Goal: Task Accomplishment & Management: Use online tool/utility

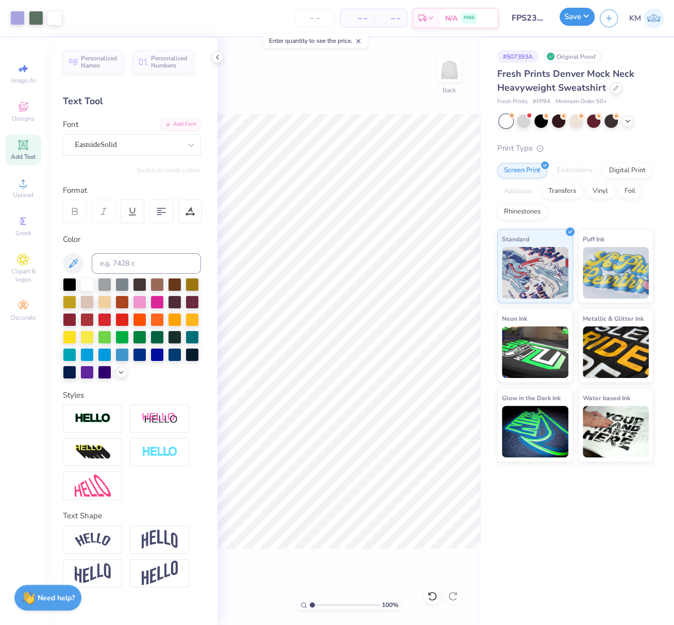
click at [582, 20] on button "Save" at bounding box center [577, 17] width 35 height 18
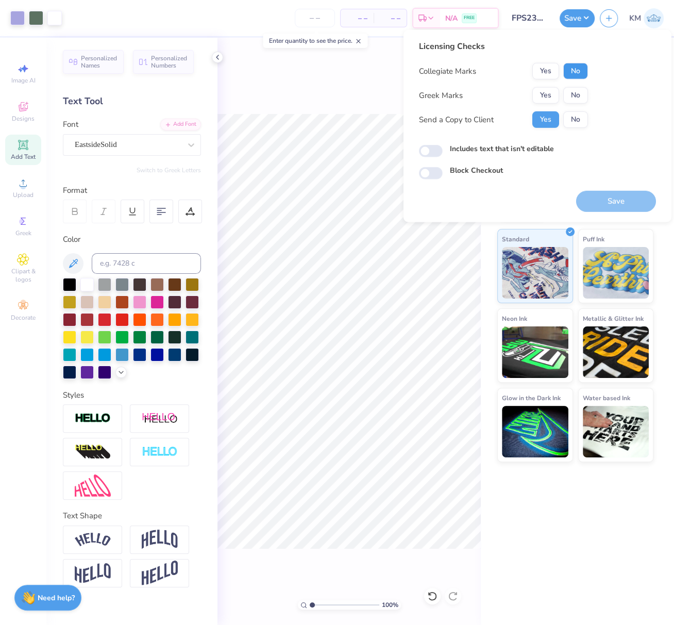
drag, startPoint x: 580, startPoint y: 68, endPoint x: 561, endPoint y: 83, distance: 24.9
click at [580, 68] on button "No" at bounding box center [575, 71] width 25 height 16
click at [547, 96] on button "Yes" at bounding box center [545, 95] width 27 height 16
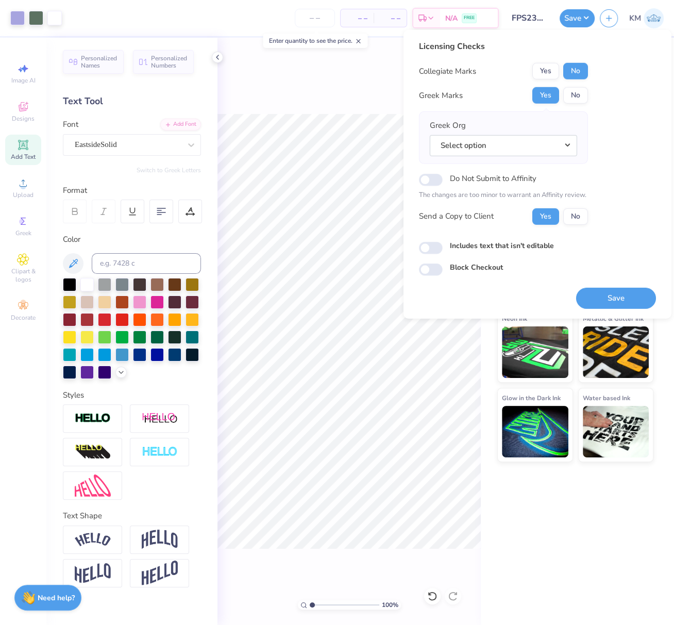
drag, startPoint x: 570, startPoint y: 143, endPoint x: 576, endPoint y: 155, distance: 12.9
click at [571, 143] on button "Select option" at bounding box center [503, 145] width 147 height 21
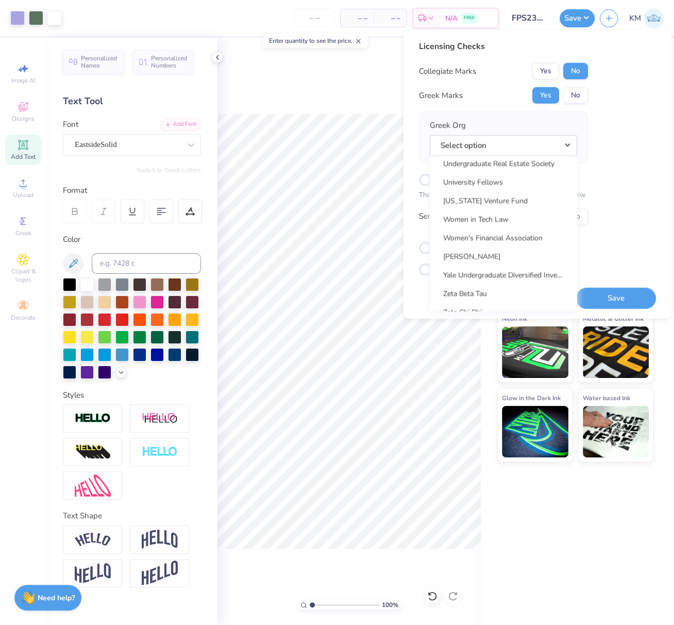
scroll to position [8087, 0]
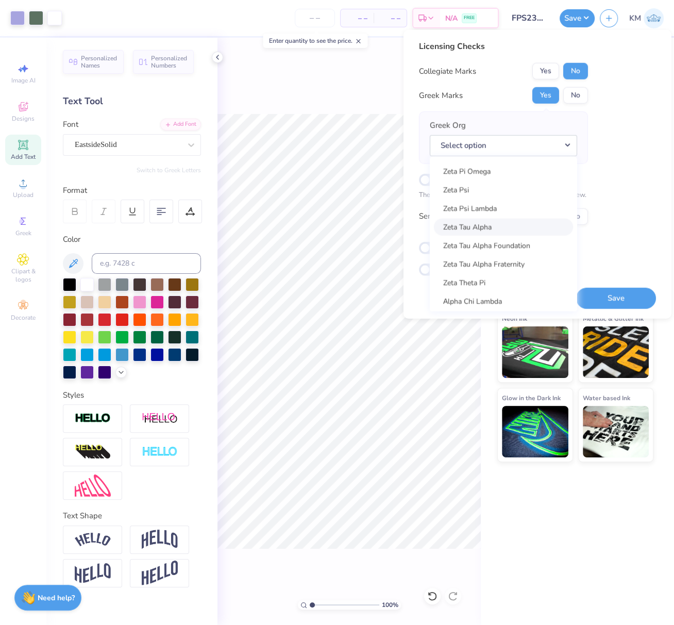
click at [482, 223] on link "Zeta Tau Alpha" at bounding box center [503, 226] width 139 height 17
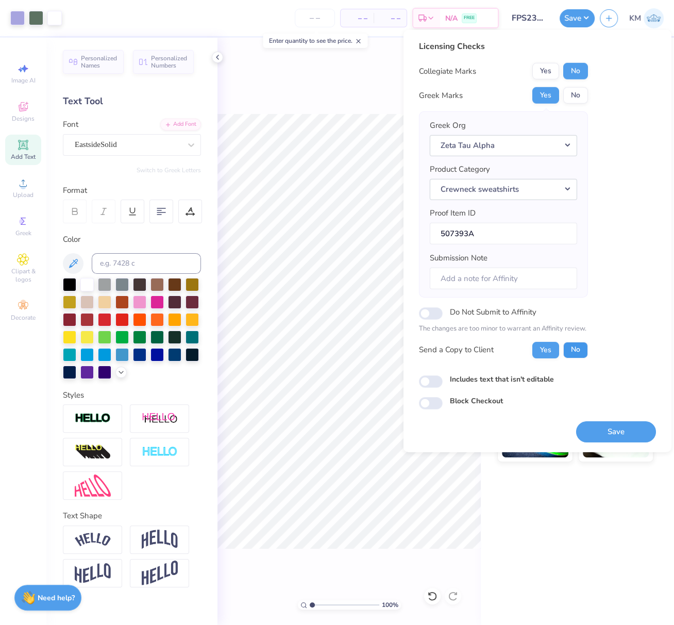
click at [575, 343] on button "No" at bounding box center [575, 349] width 25 height 16
drag, startPoint x: 602, startPoint y: 430, endPoint x: 550, endPoint y: 364, distance: 84.1
click at [602, 430] on button "Save" at bounding box center [616, 431] width 80 height 21
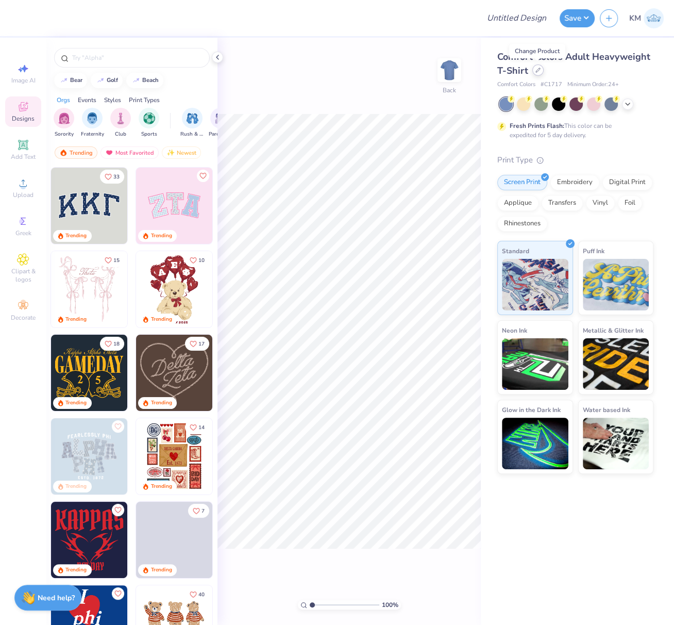
click at [538, 72] on icon at bounding box center [537, 70] width 5 height 5
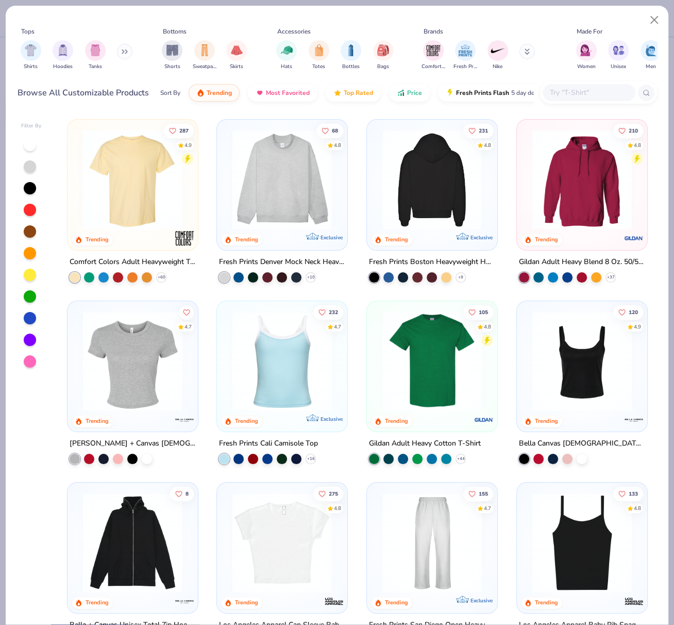
click at [266, 542] on img at bounding box center [282, 541] width 110 height 99
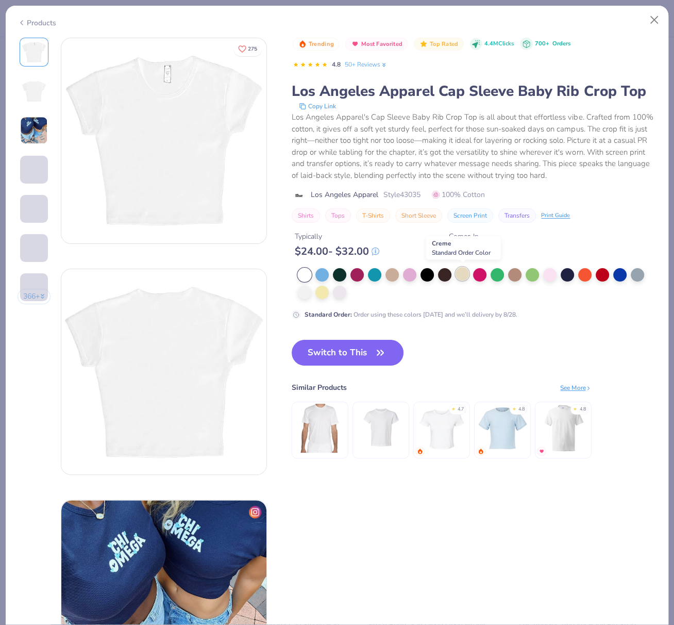
click at [464, 272] on div at bounding box center [462, 273] width 13 height 13
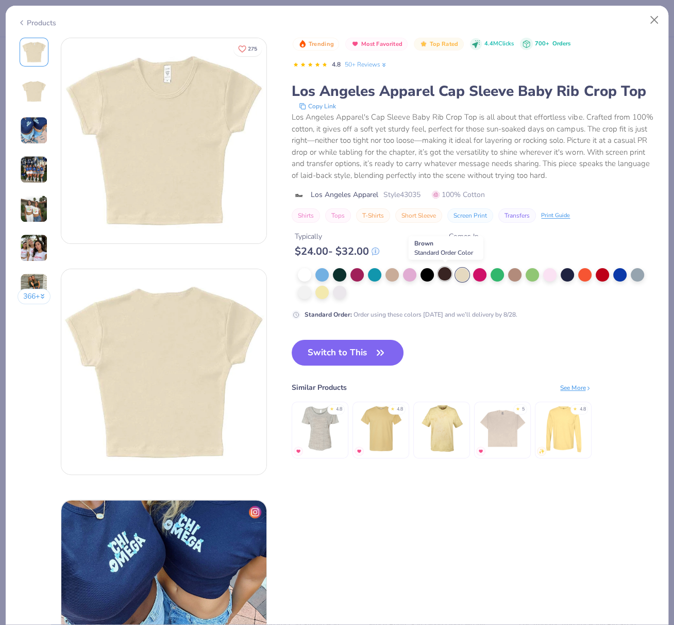
click at [445, 273] on div at bounding box center [444, 273] width 13 height 13
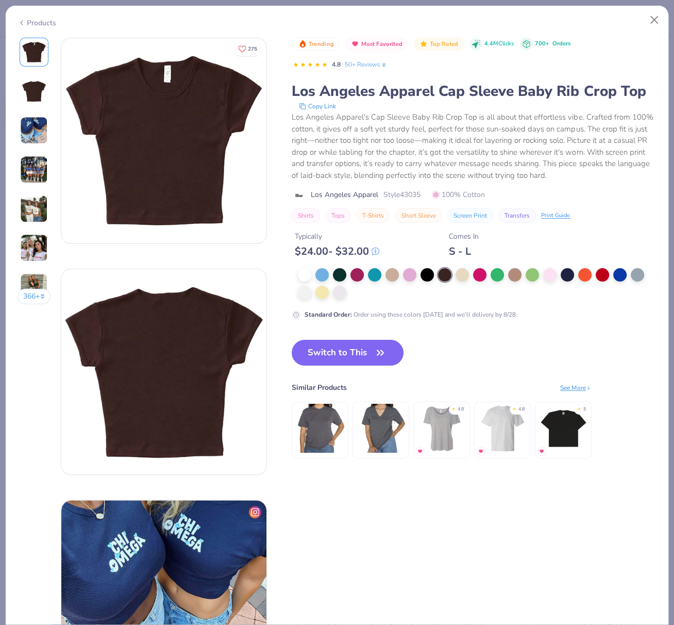
click at [316, 350] on button "Switch to This" at bounding box center [348, 353] width 112 height 26
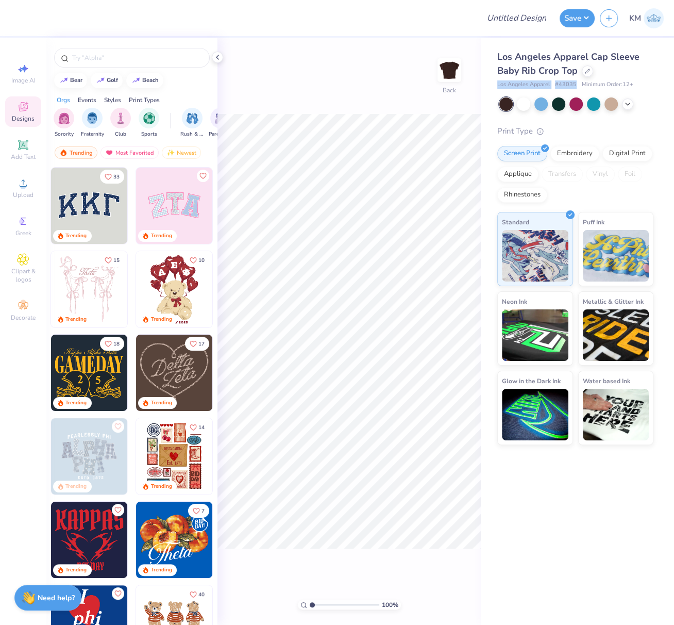
drag, startPoint x: 497, startPoint y: 85, endPoint x: 575, endPoint y: 83, distance: 78.3
click at [576, 83] on div "Los Angeles Apparel # 43035 Minimum Order: 12 +" at bounding box center [575, 84] width 156 height 9
copy div "Los Angeles Apparel # 43035"
click at [21, 194] on span "Upload" at bounding box center [23, 195] width 21 height 8
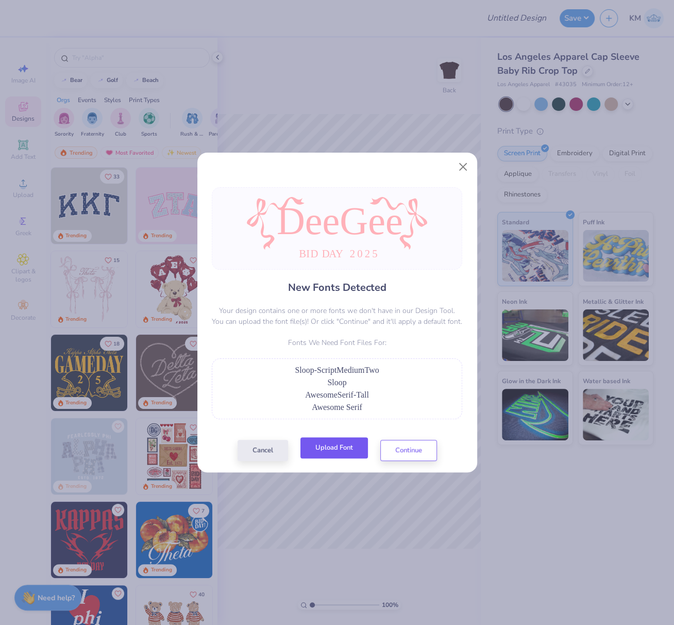
click at [332, 446] on button "Upload Font" at bounding box center [334, 447] width 68 height 21
click at [334, 448] on button "Upload Font" at bounding box center [334, 447] width 68 height 21
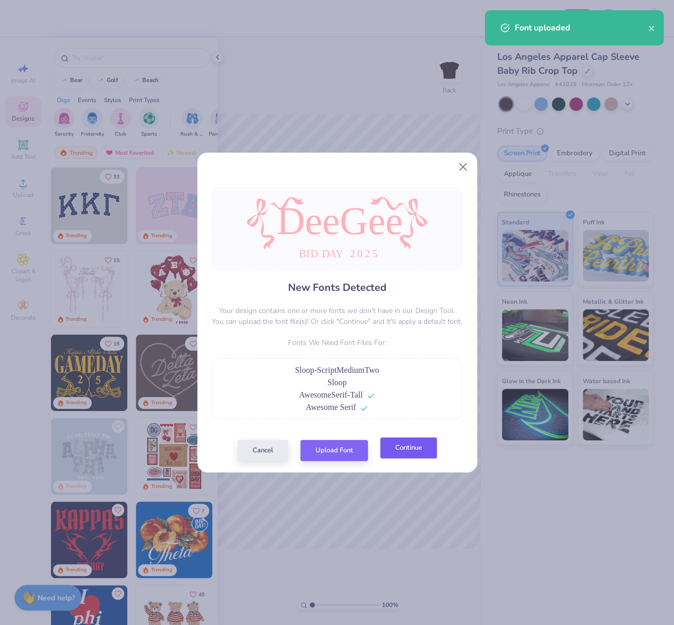
click at [411, 440] on button "Continue" at bounding box center [408, 447] width 57 height 21
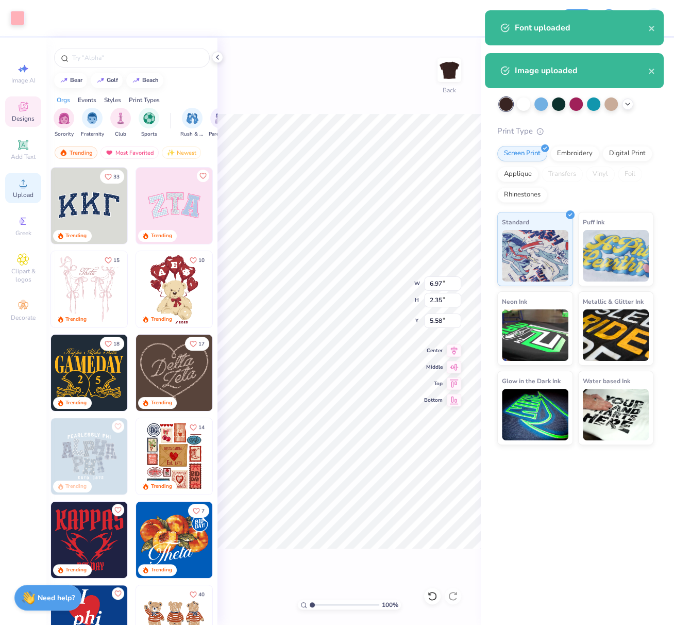
click at [21, 183] on icon at bounding box center [23, 183] width 12 height 12
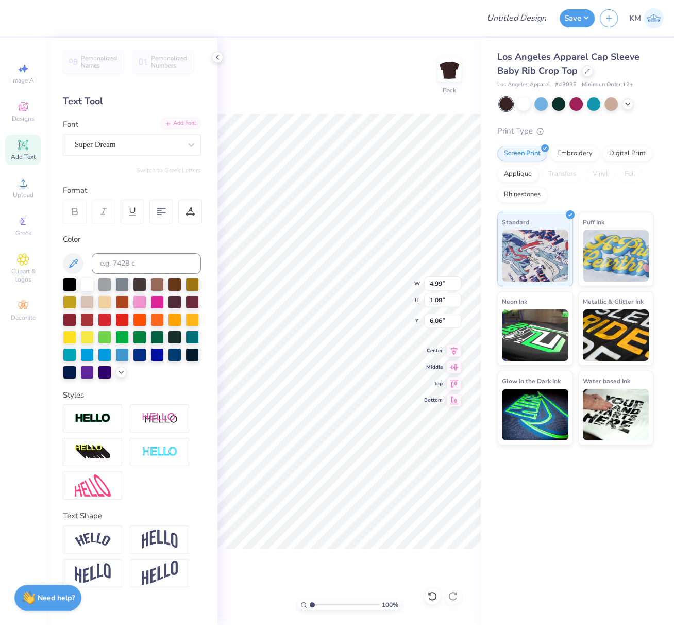
click at [178, 124] on div "Add Font" at bounding box center [180, 123] width 41 height 12
type input "4.31"
type input "1.35"
type input "6.02"
type input "6.08"
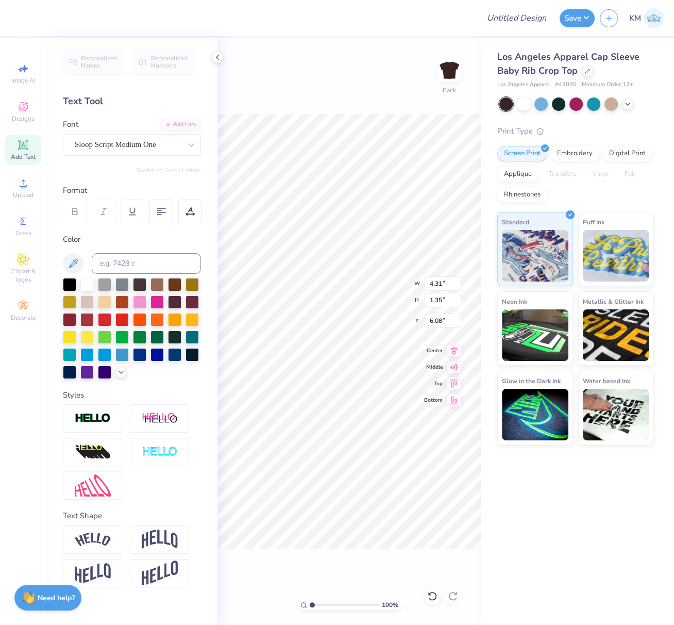
type input "4.66"
type input "1.46"
type input "6.02"
click at [125, 142] on div "Super Dream" at bounding box center [128, 145] width 108 height 16
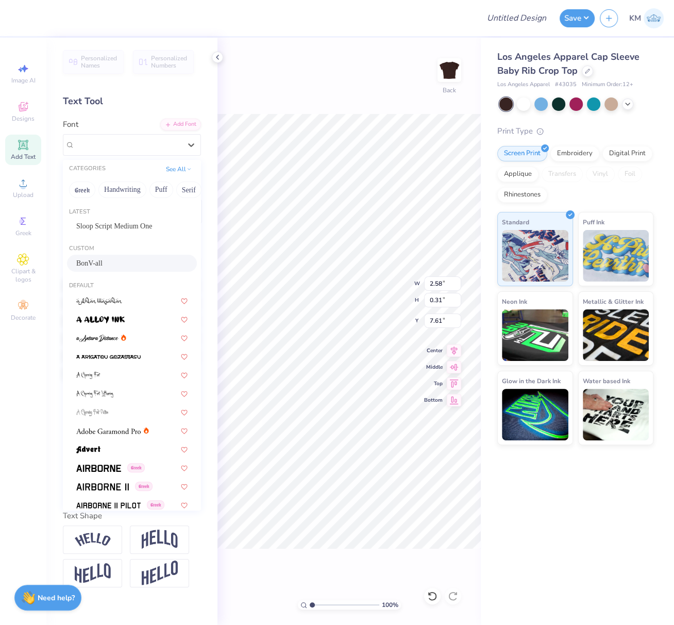
click at [106, 266] on div "BonV-all" at bounding box center [131, 263] width 111 height 11
type input "2.03"
type input "0.36"
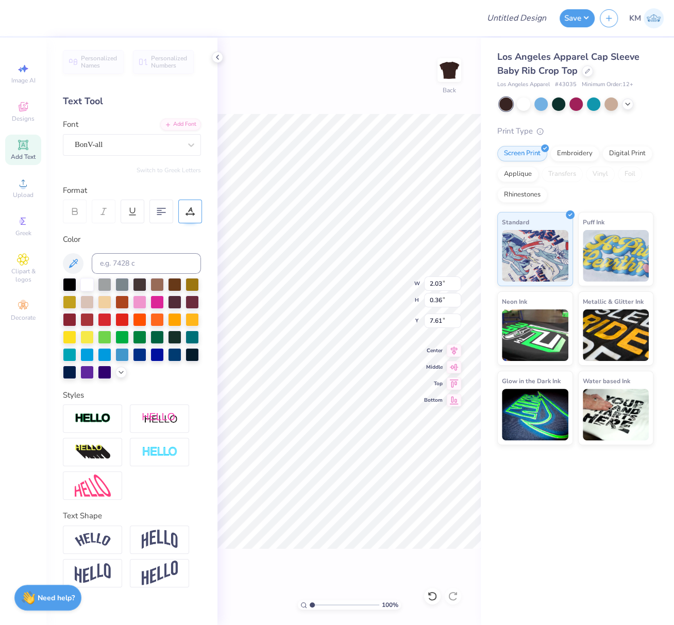
click at [186, 213] on icon at bounding box center [190, 211] width 9 height 9
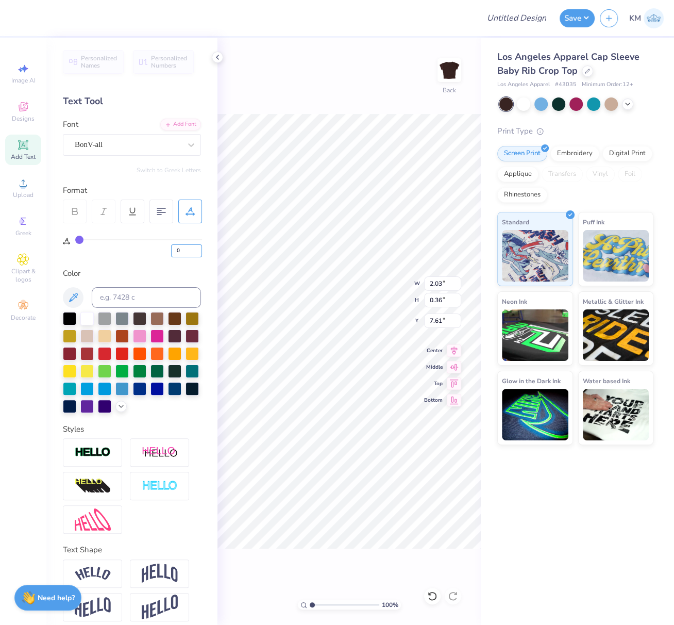
click at [168, 249] on div "0" at bounding box center [138, 248] width 127 height 19
type input "100"
type input "6.57"
drag, startPoint x: 190, startPoint y: 250, endPoint x: 170, endPoint y: 253, distance: 19.8
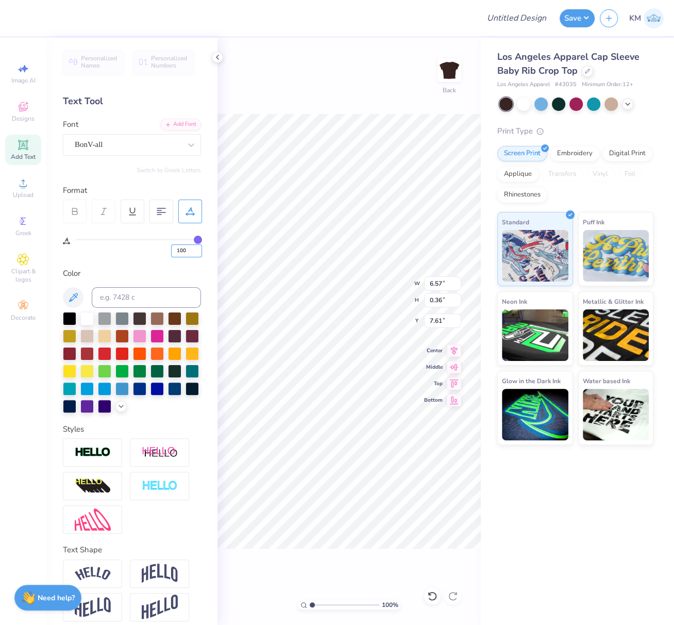
click at [169, 251] on div "100" at bounding box center [138, 248] width 127 height 19
type input "10"
type input "2.48"
click at [174, 250] on input "10" at bounding box center [186, 250] width 31 height 13
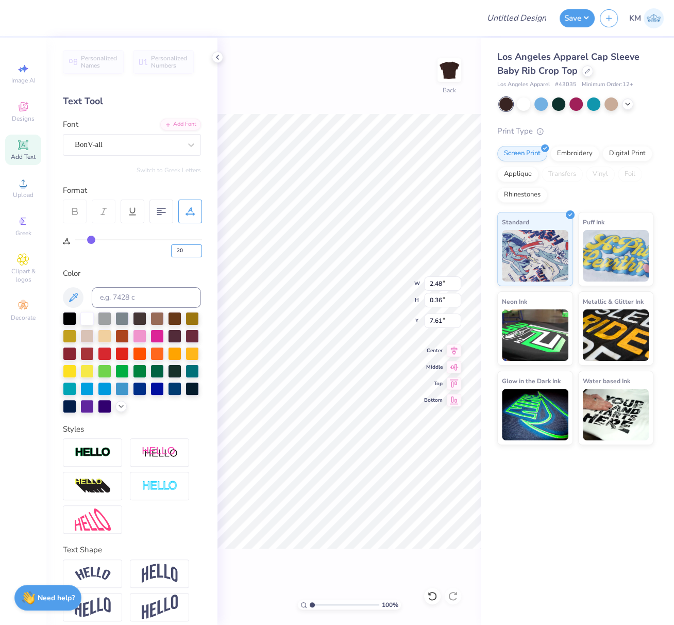
type input "20"
type input "2.94"
click at [455, 349] on icon at bounding box center [454, 349] width 14 height 12
drag, startPoint x: 457, startPoint y: 346, endPoint x: 451, endPoint y: 352, distance: 8.4
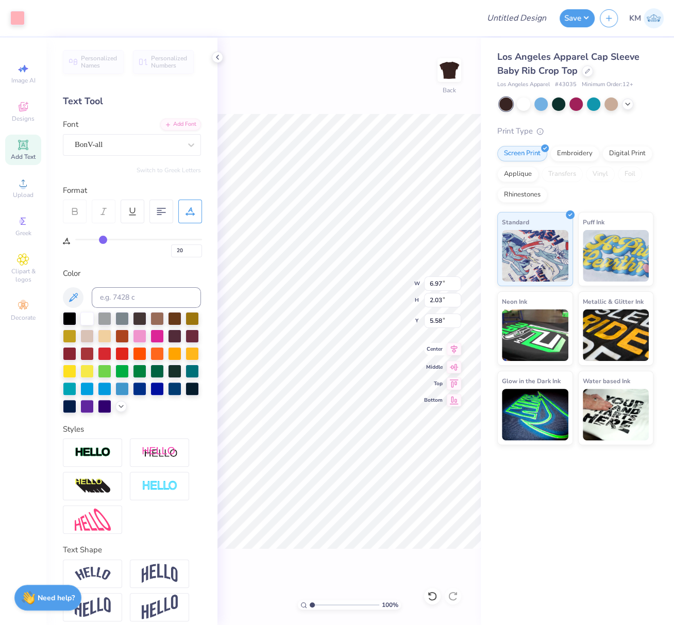
click at [457, 346] on icon at bounding box center [454, 349] width 14 height 12
type input "4.66"
type input "1.46"
type input "6.18"
type input "0"
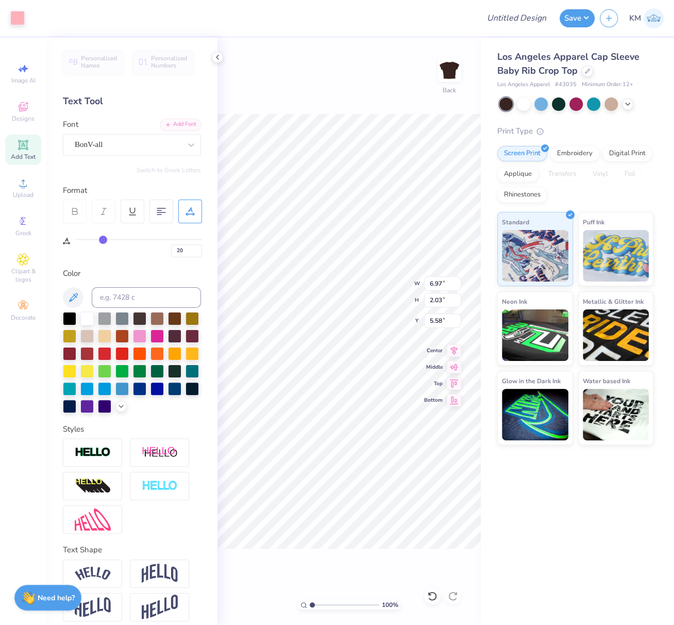
type input "0"
drag, startPoint x: 452, startPoint y: 348, endPoint x: 447, endPoint y: 354, distance: 7.7
click at [452, 348] on icon at bounding box center [454, 349] width 14 height 12
type input "6.02"
type input "4.66"
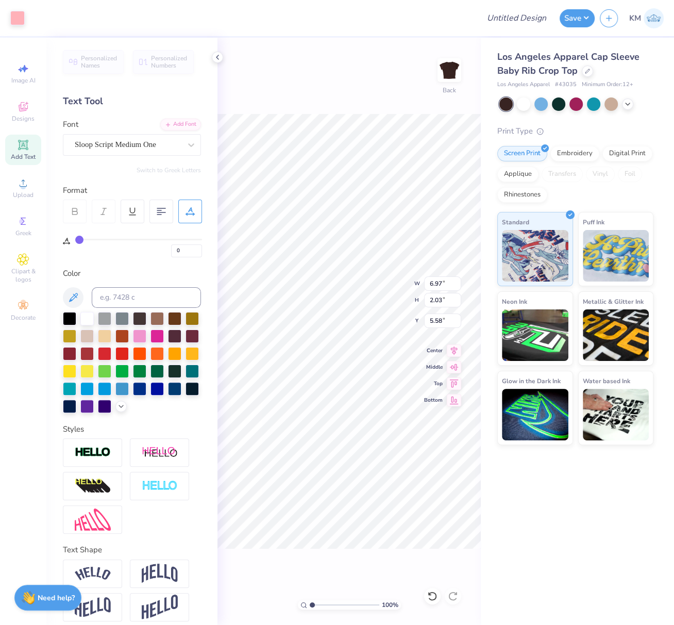
type input "1.46"
type input "6.18"
drag, startPoint x: 442, startPoint y: 286, endPoint x: 425, endPoint y: 286, distance: 16.5
click at [425, 283] on input "6.97" at bounding box center [442, 283] width 37 height 14
type input "7.00"
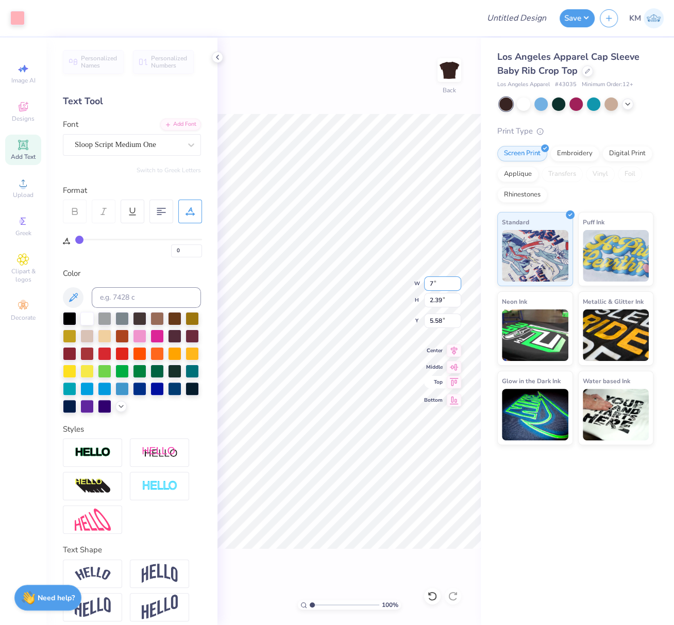
type input "2.40"
type input "5.57"
click at [423, 321] on div "100 % Back W 7.00 7.00 " H 2.40 2.40 " Y 5.57 5.57 " Center Middle Top Bottom" at bounding box center [348, 331] width 263 height 587
drag, startPoint x: 442, startPoint y: 323, endPoint x: 428, endPoint y: 322, distance: 14.5
click at [428, 318] on input "5.57" at bounding box center [442, 320] width 37 height 14
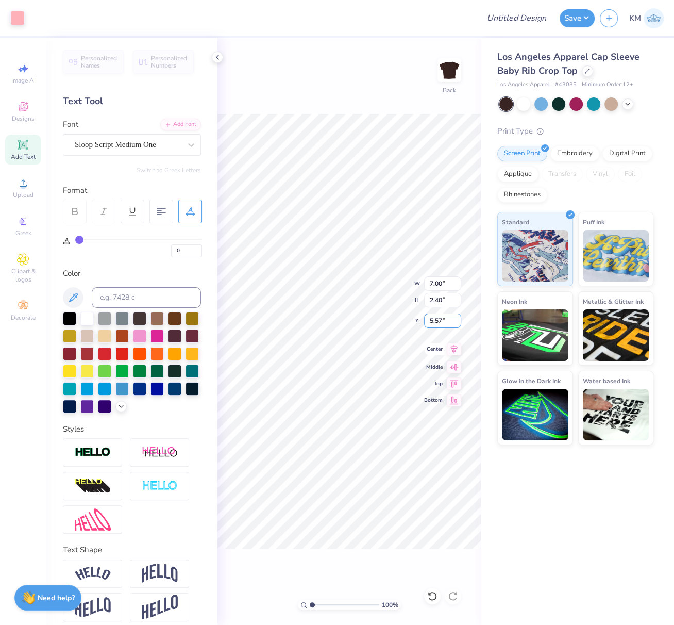
type input "3"
type input "2.00"
click at [455, 350] on icon at bounding box center [454, 349] width 7 height 9
click at [216, 58] on icon at bounding box center [217, 57] width 8 height 8
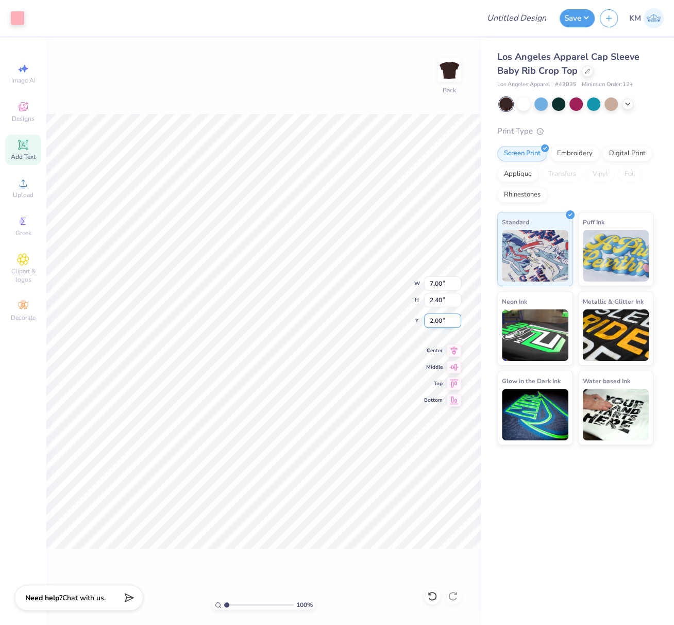
click at [439, 322] on input "2.00" at bounding box center [442, 320] width 37 height 14
type input "2.50"
click at [454, 348] on icon at bounding box center [454, 349] width 14 height 12
drag, startPoint x: 524, startPoint y: 19, endPoint x: 527, endPoint y: 25, distance: 7.2
click at [524, 19] on input "Design Title" at bounding box center [529, 18] width 51 height 21
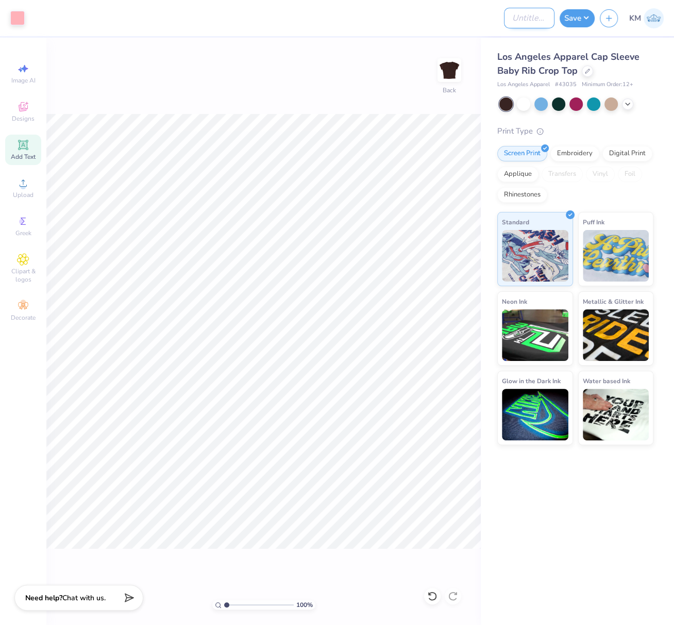
paste input "Sloop Script Medium One.ttf"
type input "Sloop Script Medium One.ttf"
paste input "FPS239607"
type input "FPS239607"
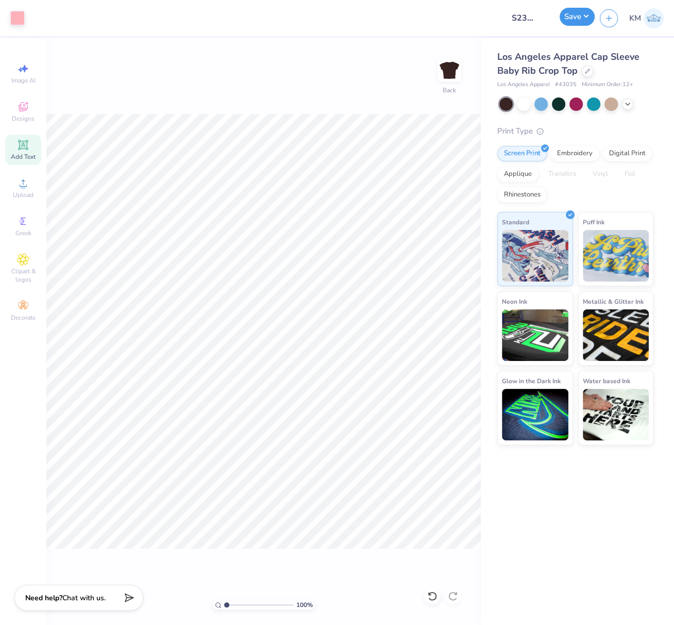
click at [580, 20] on button "Save" at bounding box center [577, 17] width 35 height 18
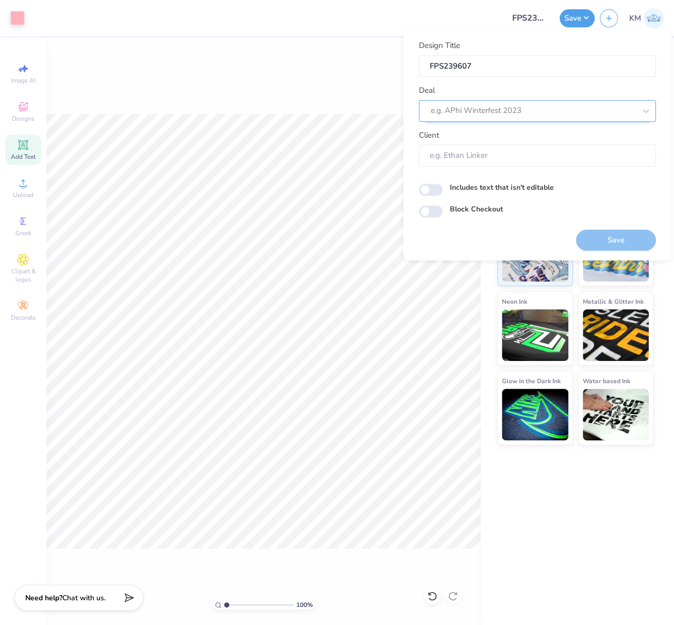
click at [525, 112] on div at bounding box center [533, 111] width 205 height 14
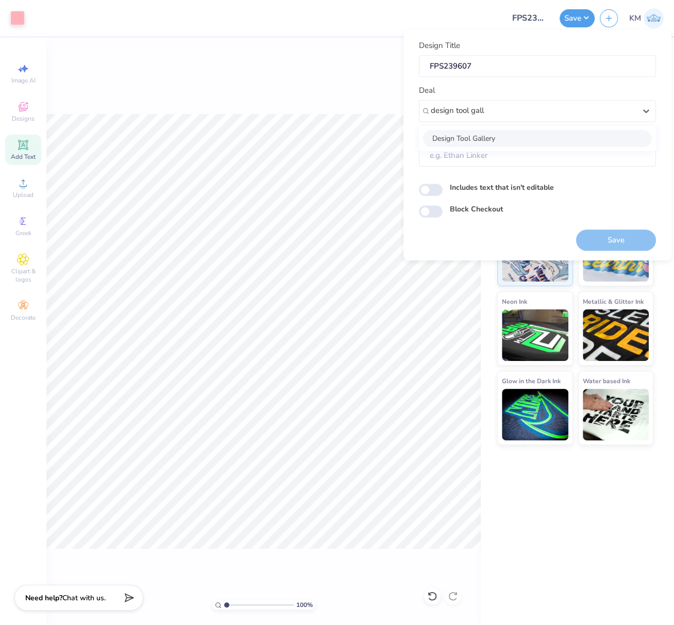
click at [536, 138] on div "Design Tool Gallery" at bounding box center [537, 138] width 229 height 17
type input "design tool gall"
type input "Design Tool Gallery User"
click at [628, 240] on button "Save" at bounding box center [616, 239] width 80 height 21
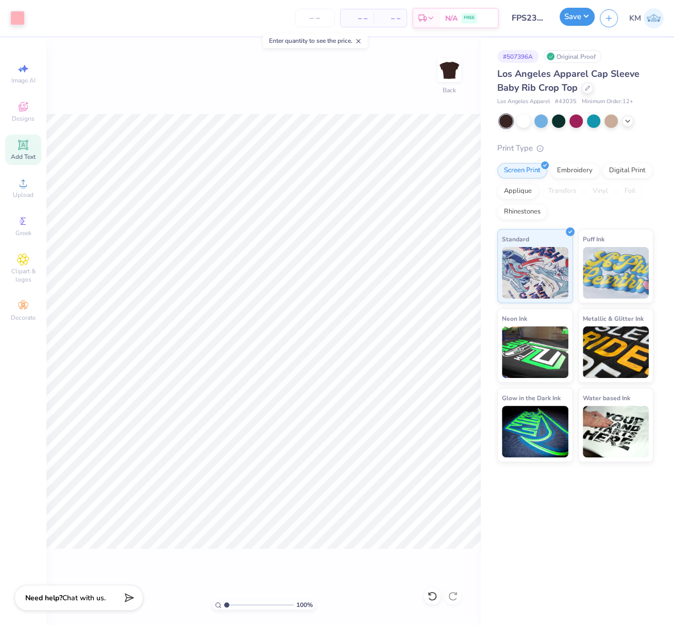
click at [587, 15] on button "Save" at bounding box center [577, 17] width 35 height 18
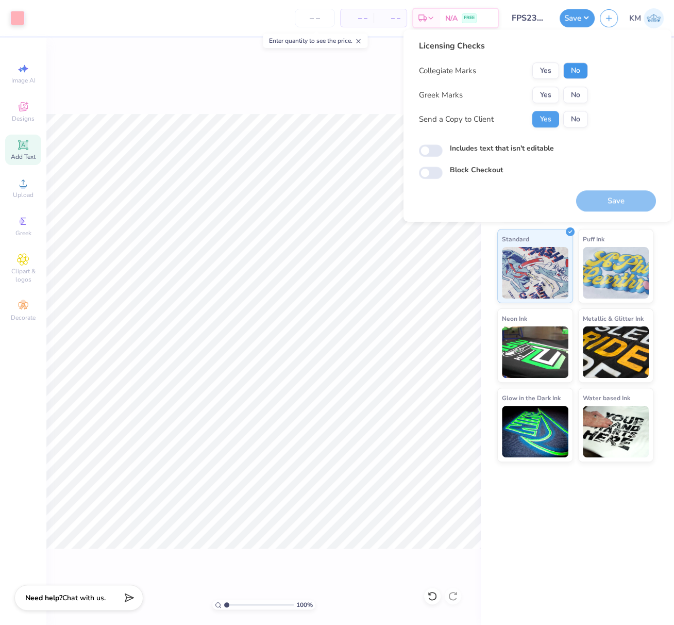
click at [579, 68] on button "No" at bounding box center [575, 70] width 25 height 16
click at [549, 91] on button "Yes" at bounding box center [545, 95] width 27 height 16
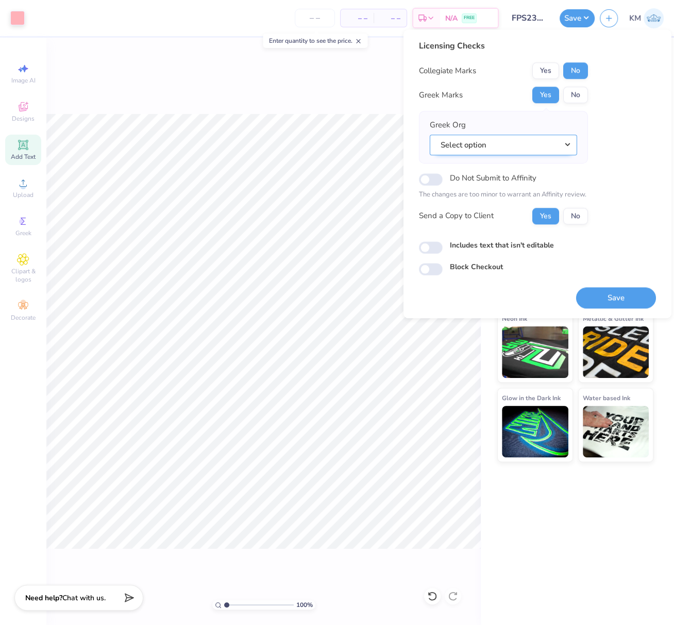
drag, startPoint x: 568, startPoint y: 142, endPoint x: 569, endPoint y: 147, distance: 5.2
click at [568, 143] on button "Select option" at bounding box center [503, 145] width 147 height 21
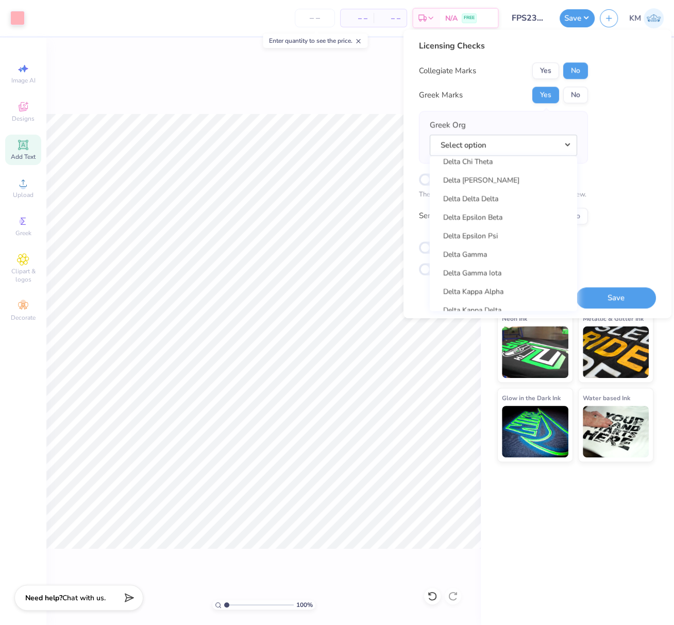
scroll to position [2308, 0]
click at [484, 254] on link "Delta Gamma" at bounding box center [503, 253] width 139 height 17
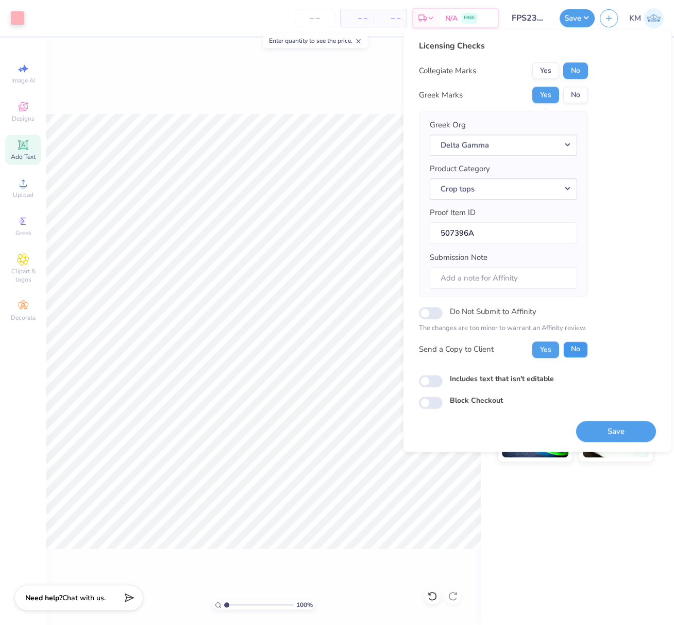
click at [575, 354] on button "No" at bounding box center [575, 349] width 25 height 16
drag, startPoint x: 628, startPoint y: 435, endPoint x: 507, endPoint y: 389, distance: 129.9
click at [628, 437] on button "Save" at bounding box center [616, 431] width 80 height 21
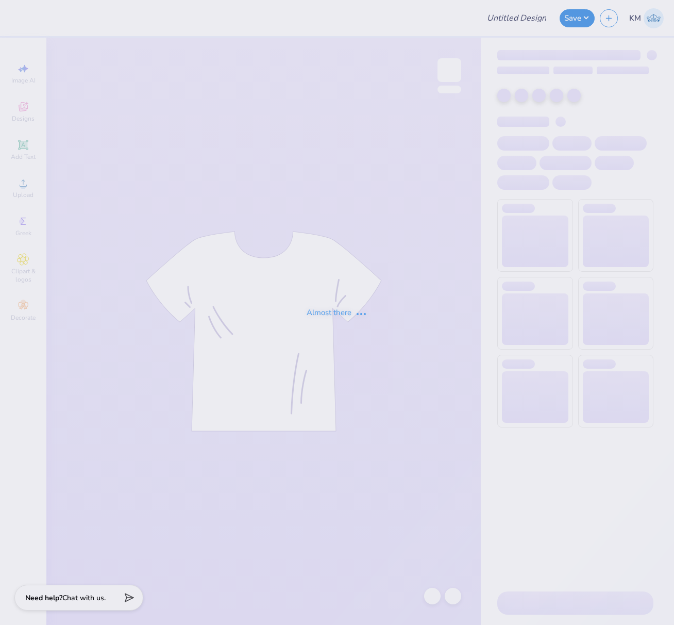
type input "FPS239233"
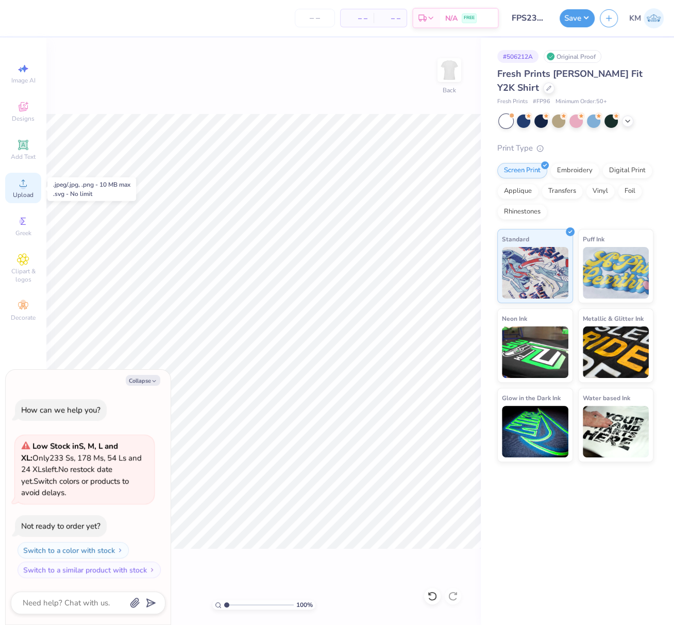
click at [23, 185] on icon at bounding box center [23, 183] width 12 height 12
click at [18, 189] on icon at bounding box center [23, 183] width 12 height 12
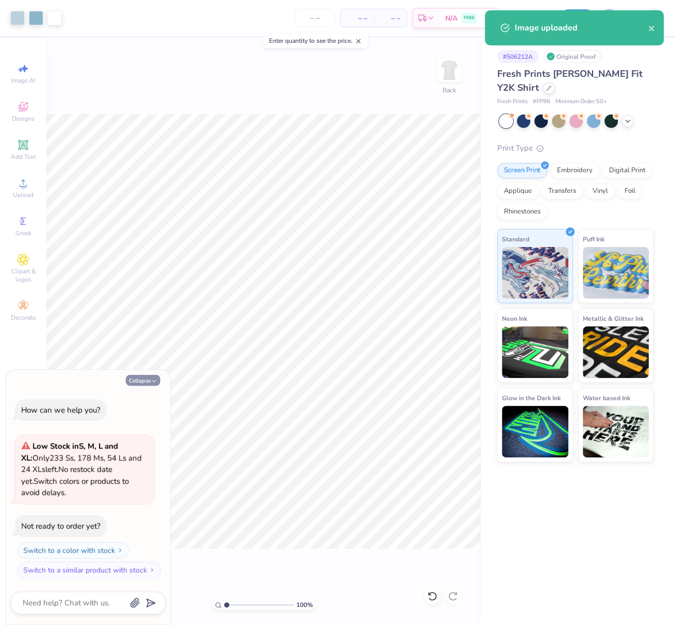
drag, startPoint x: 149, startPoint y: 382, endPoint x: 155, endPoint y: 380, distance: 6.0
click at [149, 382] on button "Collapse" at bounding box center [143, 380] width 35 height 11
type textarea "x"
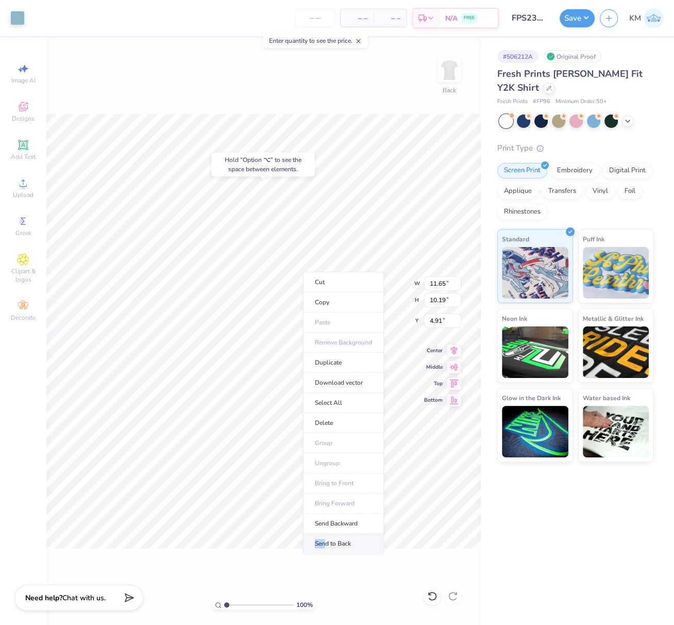
click at [325, 536] on li "Send to Back" at bounding box center [343, 543] width 81 height 20
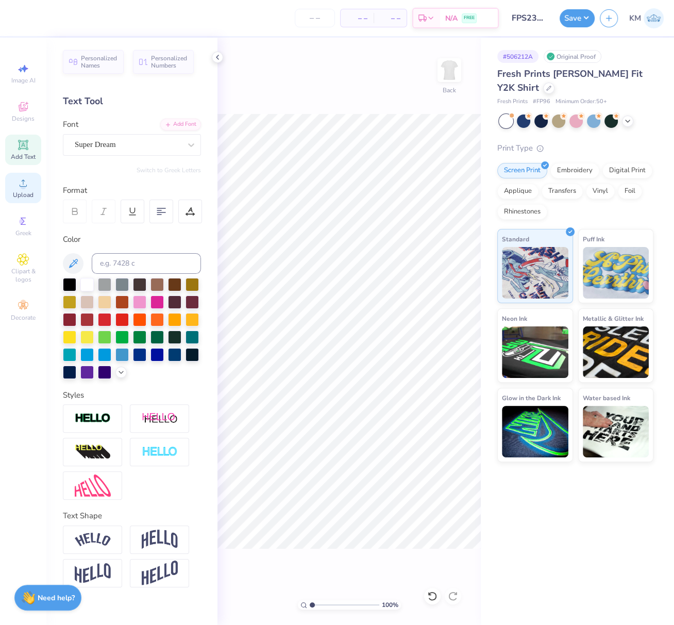
click at [19, 188] on icon at bounding box center [23, 183] width 12 height 12
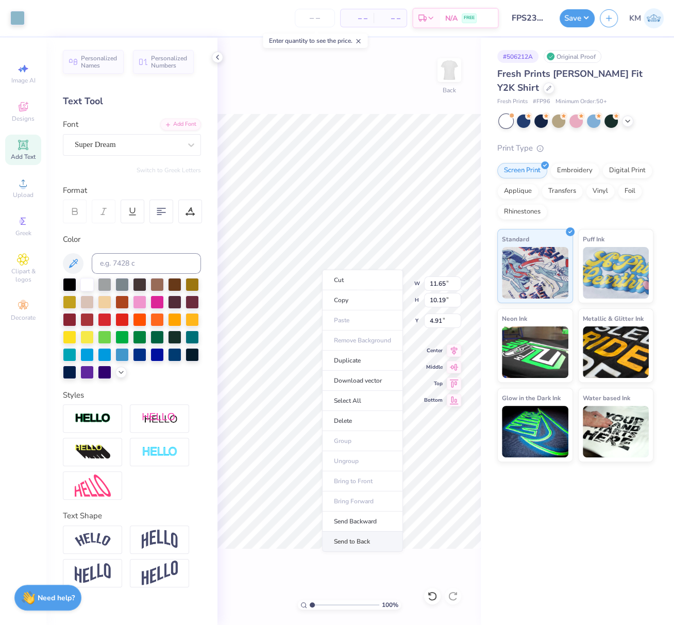
click at [378, 536] on li "Send to Back" at bounding box center [362, 541] width 81 height 20
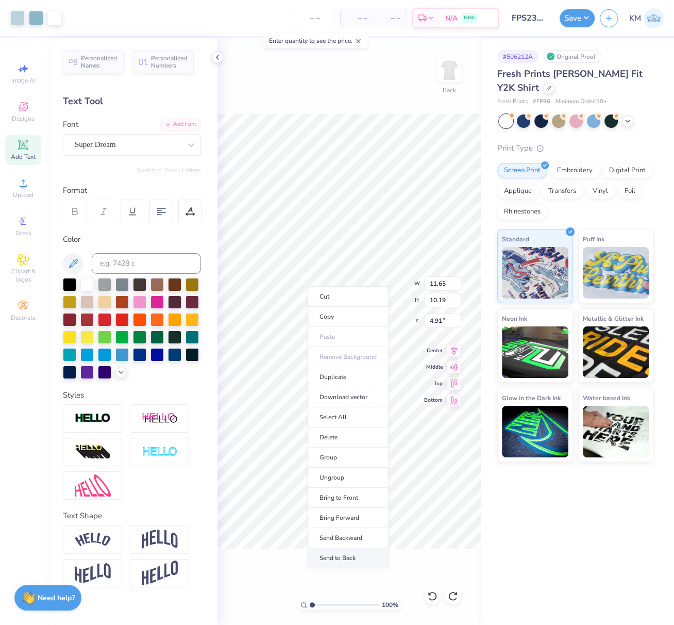
click at [348, 553] on li "Send to Back" at bounding box center [348, 558] width 81 height 20
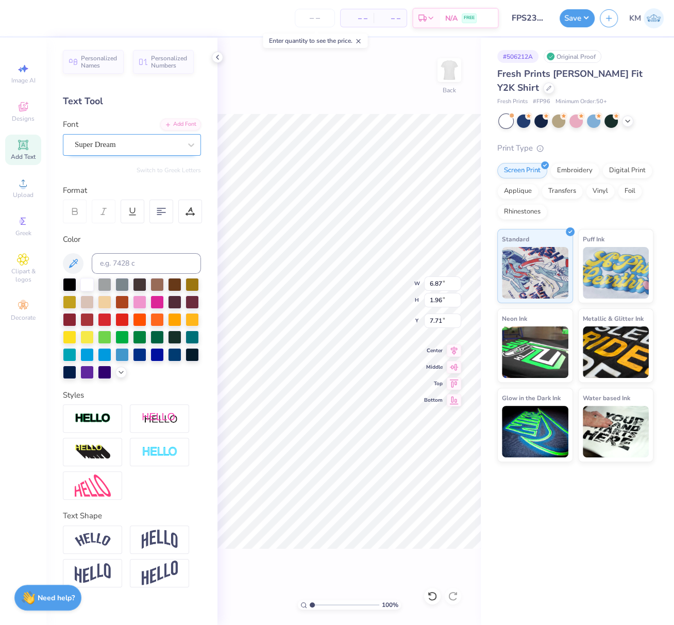
click at [96, 147] on div "Super Dream" at bounding box center [128, 145] width 108 height 16
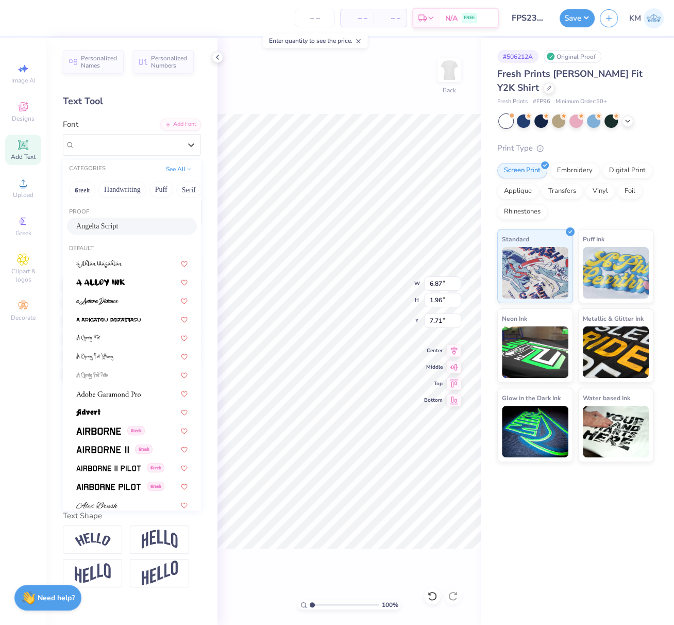
click at [103, 224] on span "Angelta Script" at bounding box center [97, 226] width 42 height 11
type input "8.76"
type input "2.54"
type input "7.61"
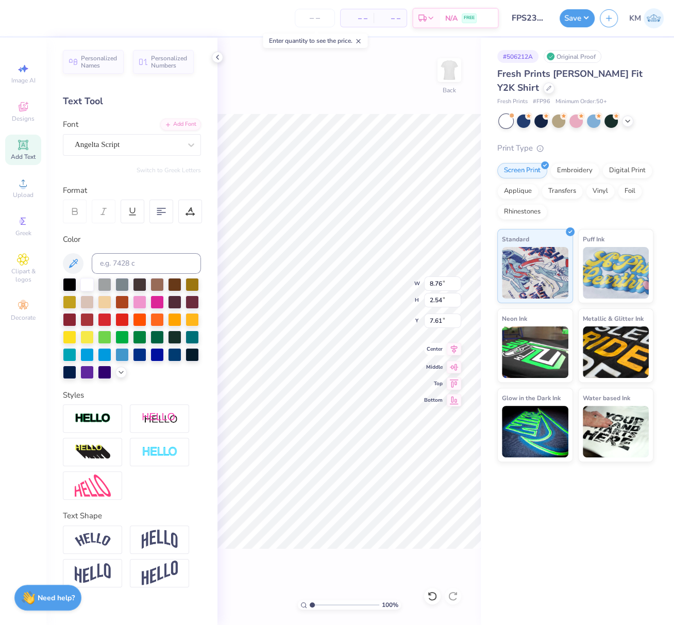
click at [454, 349] on icon at bounding box center [454, 349] width 7 height 9
type input "6.46"
type input "1.39"
type input "10.15"
click at [144, 145] on div "Super Dream" at bounding box center [128, 145] width 108 height 16
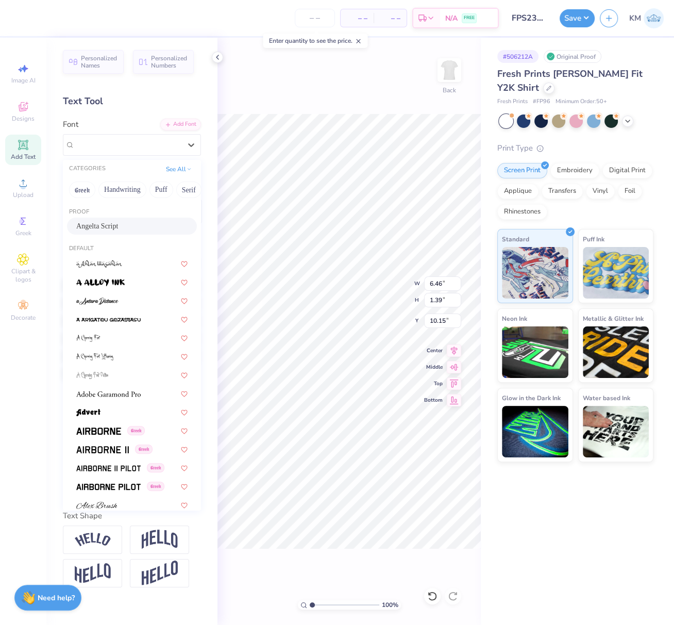
click at [118, 226] on span "Angelta Script" at bounding box center [97, 226] width 42 height 11
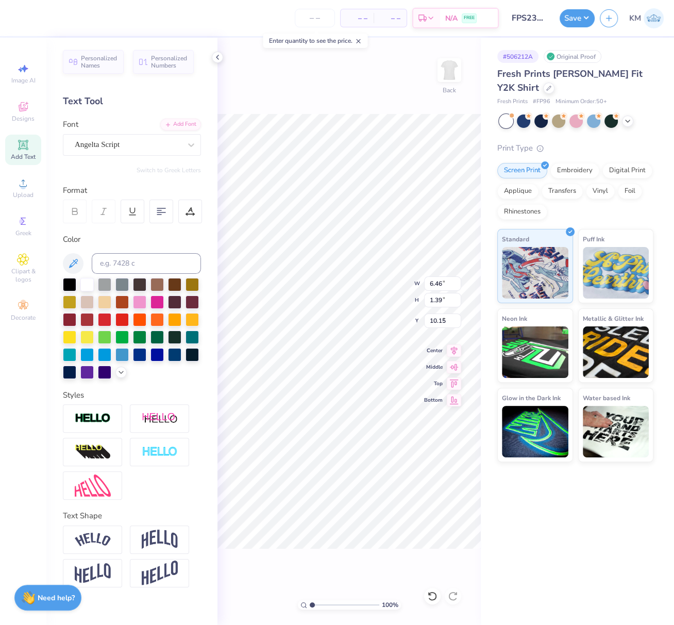
type input "6.72"
type input "2.00"
type input "9.84"
drag, startPoint x: 453, startPoint y: 346, endPoint x: 442, endPoint y: 371, distance: 26.7
click at [453, 347] on icon at bounding box center [454, 350] width 14 height 12
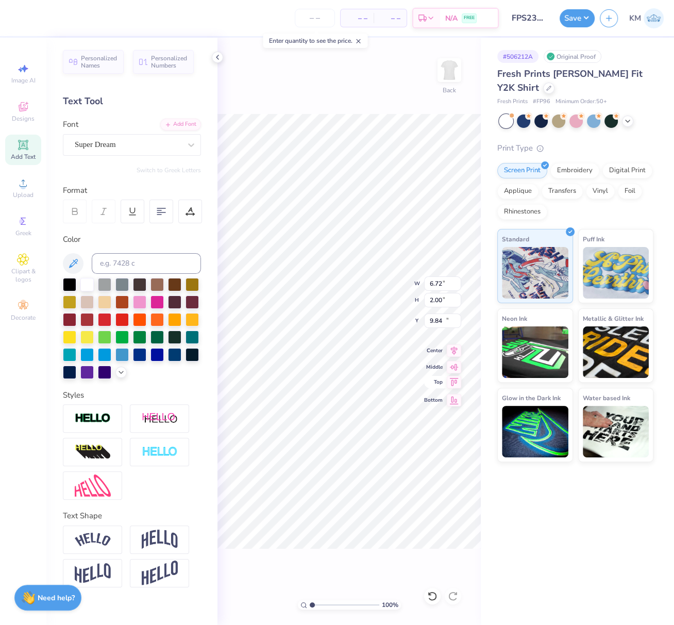
type input "2.71"
type input "0.83"
type input "12.01"
click at [119, 146] on div "Super Dream" at bounding box center [128, 145] width 108 height 16
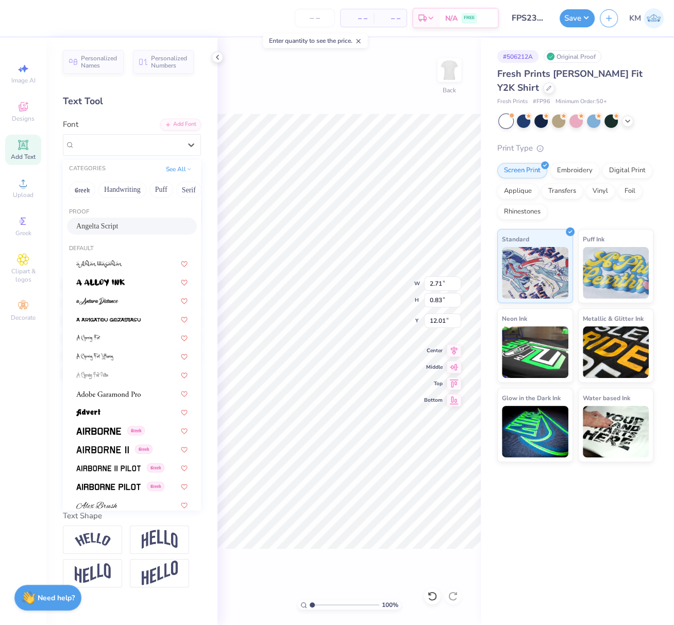
drag, startPoint x: 115, startPoint y: 226, endPoint x: 138, endPoint y: 245, distance: 28.9
click at [115, 226] on span "Angelta Script" at bounding box center [97, 226] width 42 height 11
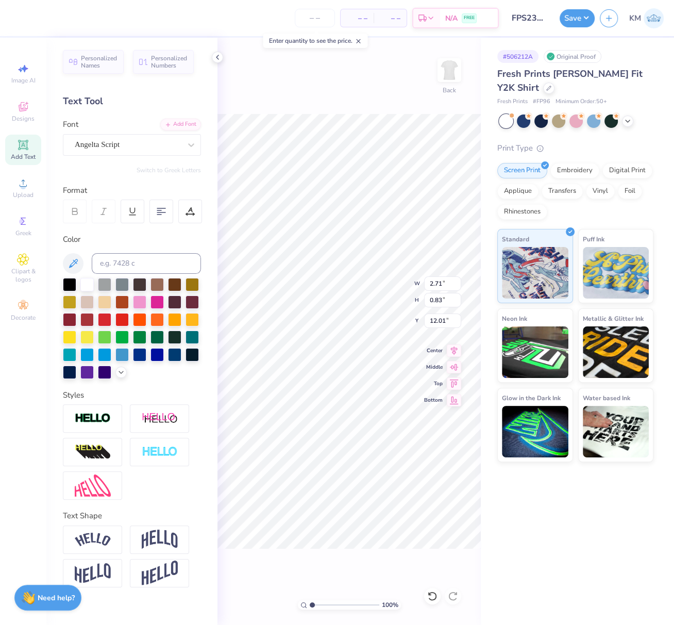
type input "2.95"
type input "1.05"
type input "11.97"
drag, startPoint x: 95, startPoint y: 413, endPoint x: 110, endPoint y: 438, distance: 29.2
click at [95, 413] on img at bounding box center [93, 418] width 36 height 12
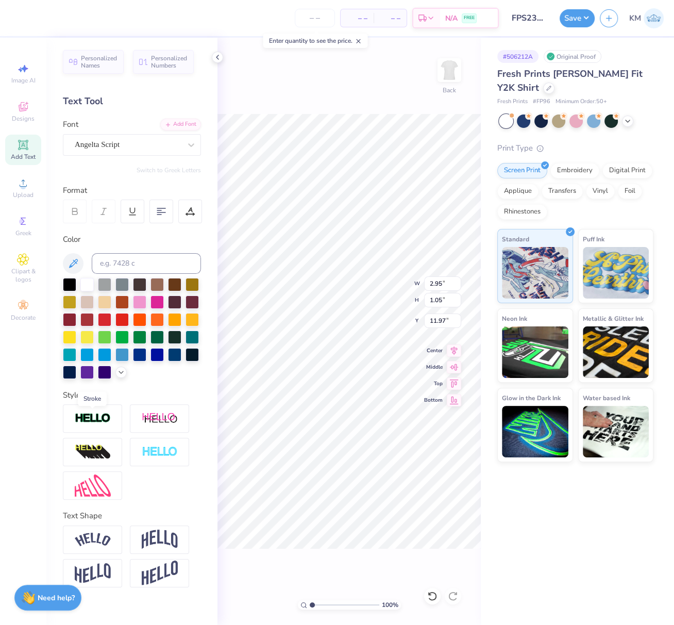
type input "2.96"
type input "1.07"
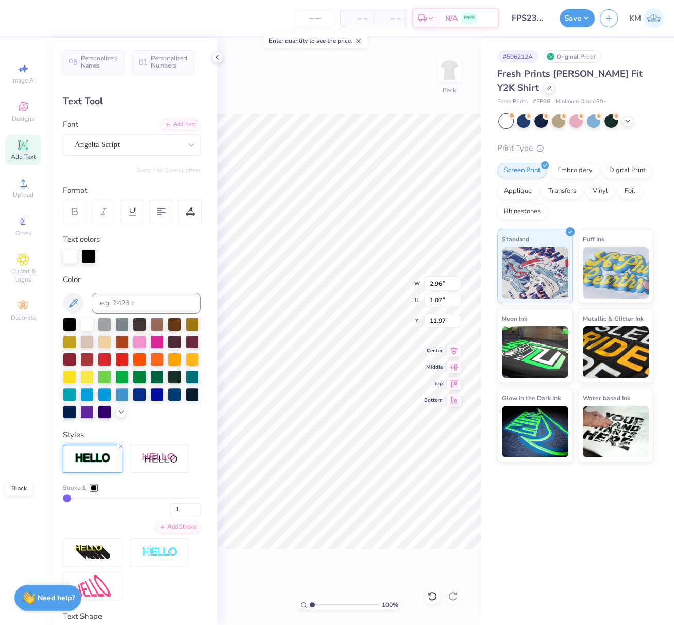
click at [93, 491] on div at bounding box center [94, 487] width 6 height 6
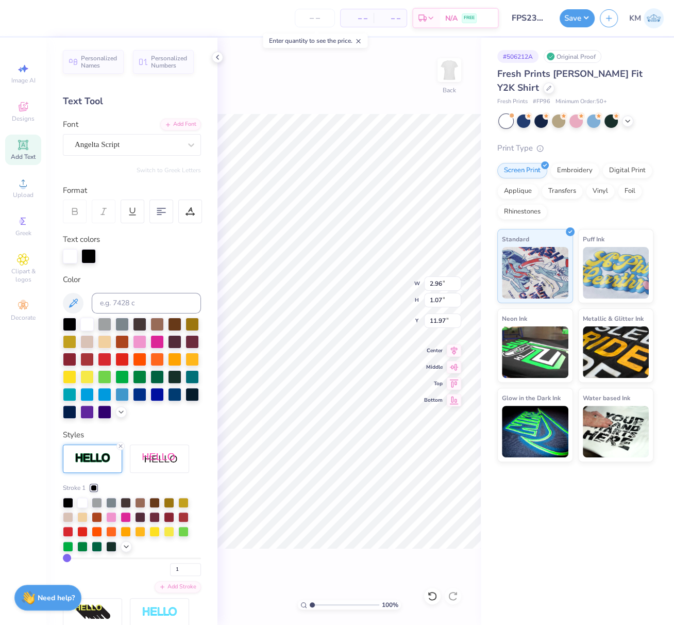
drag, startPoint x: 87, startPoint y: 254, endPoint x: 96, endPoint y: 267, distance: 16.3
click at [87, 254] on div at bounding box center [88, 256] width 14 height 14
click at [87, 323] on div at bounding box center [86, 323] width 13 height 13
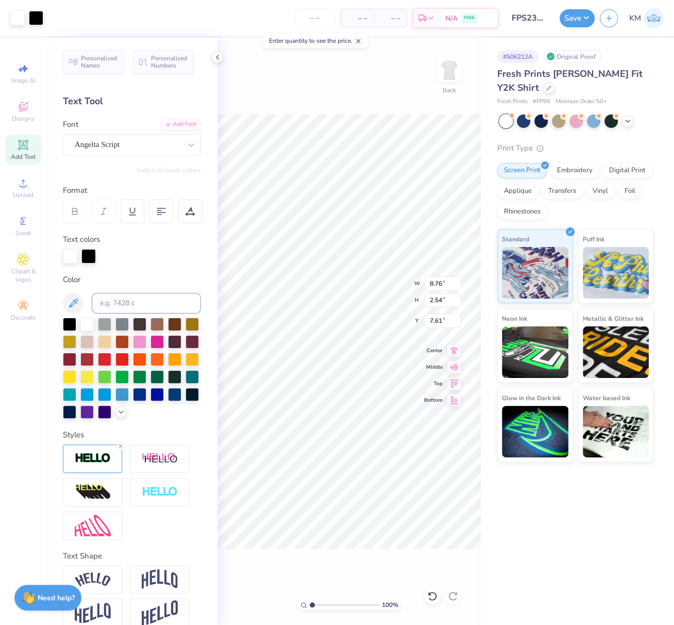
type input "8.78"
type input "2.55"
type input "7.60"
click at [120, 449] on icon at bounding box center [120, 446] width 6 height 6
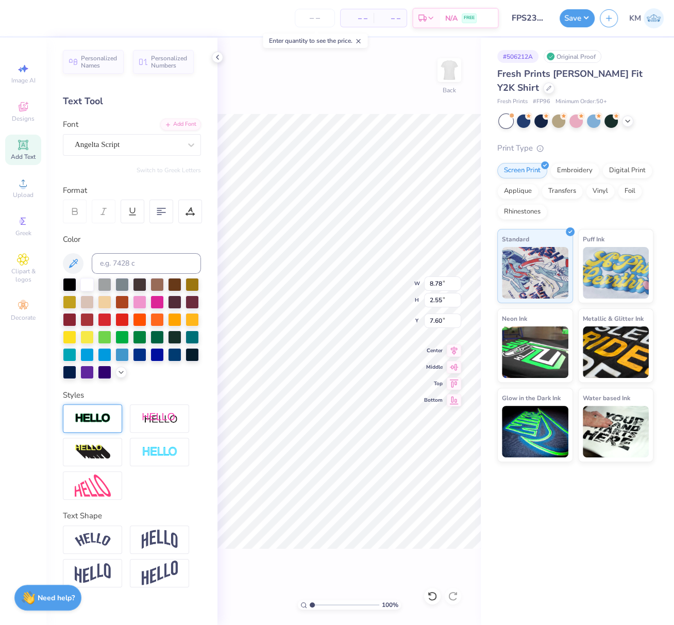
type input "8.76"
type input "2.54"
type input "7.41"
click at [455, 345] on icon at bounding box center [454, 349] width 7 height 9
type input "10.14"
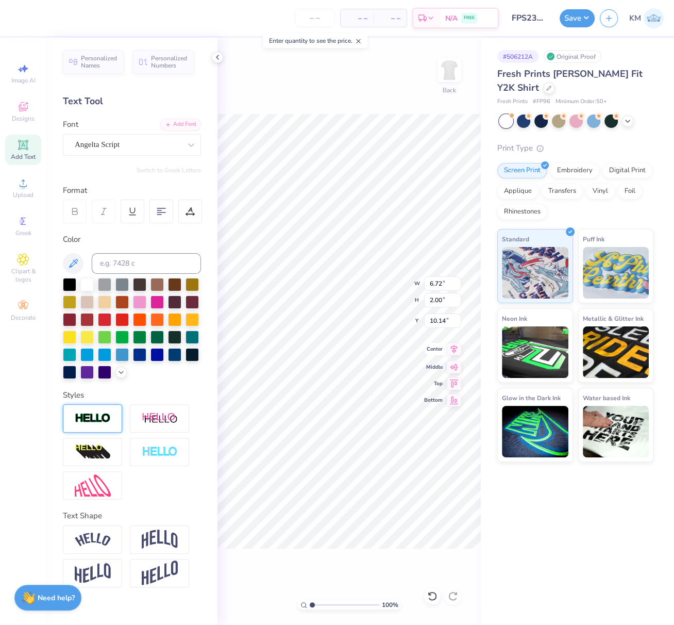
type input "8.76"
type input "2.54"
type input "7.46"
click at [456, 350] on icon at bounding box center [454, 349] width 14 height 12
type input "6.72"
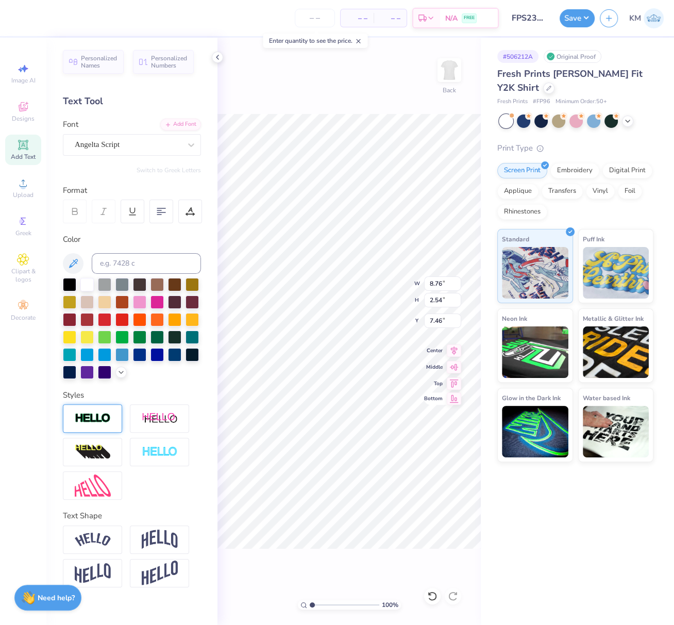
type input "2.00"
click at [454, 347] on icon at bounding box center [454, 349] width 14 height 12
type input "10.10"
click at [456, 346] on icon at bounding box center [454, 350] width 14 height 12
click at [457, 349] on icon at bounding box center [454, 349] width 14 height 12
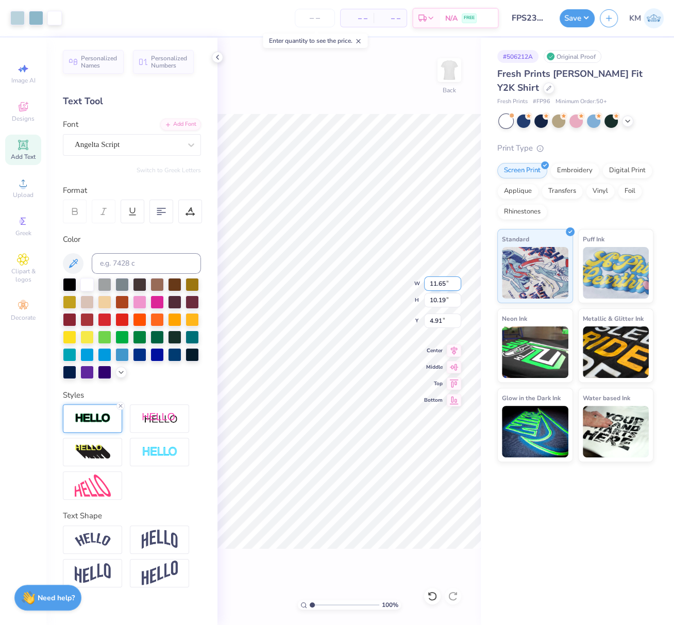
drag, startPoint x: 430, startPoint y: 282, endPoint x: 449, endPoint y: 282, distance: 19.6
click at [449, 283] on input "11.65" at bounding box center [442, 283] width 37 height 14
type input "7.00"
type input "6.12"
drag, startPoint x: 445, startPoint y: 319, endPoint x: 428, endPoint y: 318, distance: 16.5
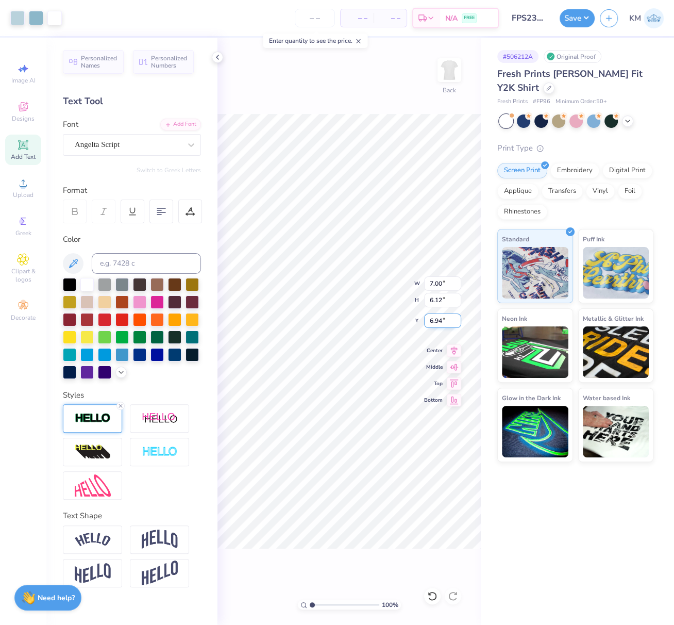
click at [429, 318] on input "6.94" at bounding box center [442, 320] width 37 height 14
type input "2.50"
click at [585, 16] on button "Save" at bounding box center [577, 17] width 35 height 18
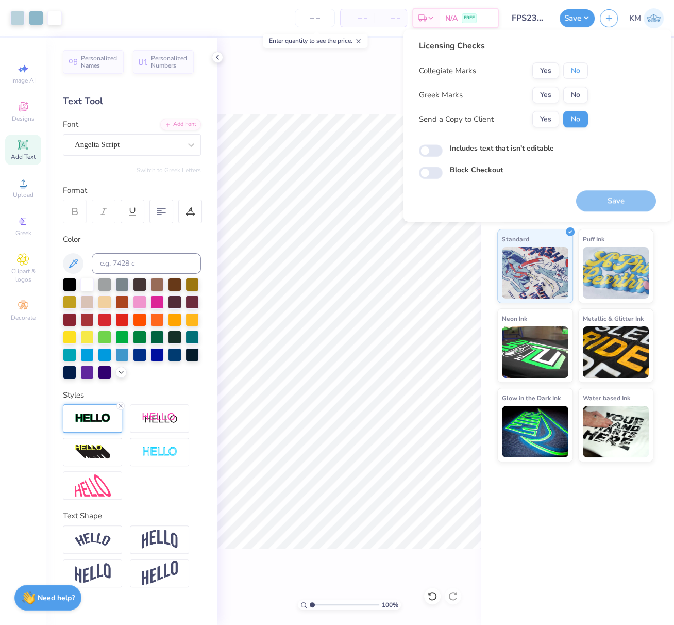
drag, startPoint x: 576, startPoint y: 71, endPoint x: 557, endPoint y: 86, distance: 23.9
click at [576, 71] on button "No" at bounding box center [575, 70] width 25 height 16
click at [544, 96] on button "Yes" at bounding box center [545, 95] width 27 height 16
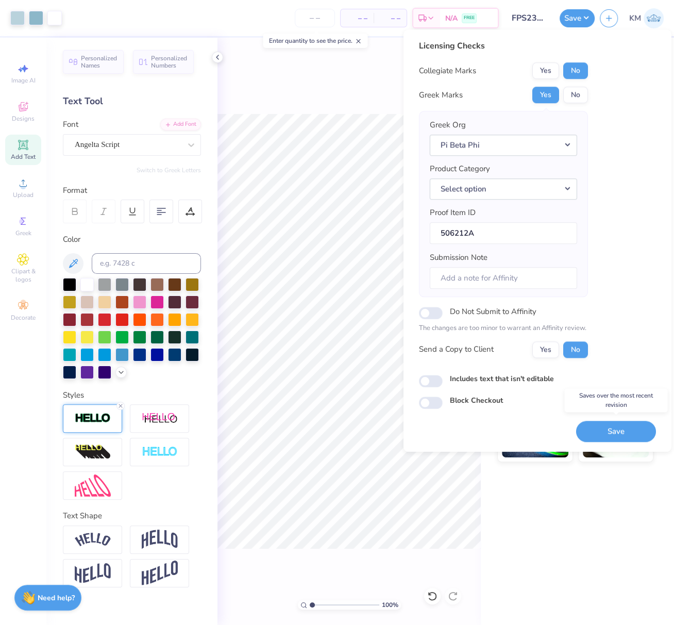
drag, startPoint x: 631, startPoint y: 430, endPoint x: 204, endPoint y: 438, distance: 427.8
click at [631, 430] on button "Save" at bounding box center [616, 431] width 80 height 21
